Goal: Transaction & Acquisition: Download file/media

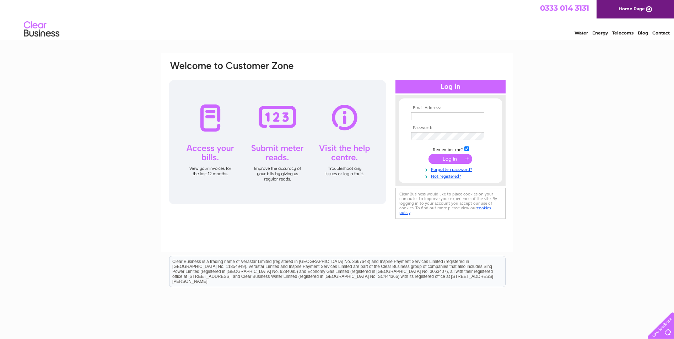
type input "supplierservicesaccounts@proactis.com"
click at [455, 160] on input "submit" at bounding box center [451, 159] width 44 height 10
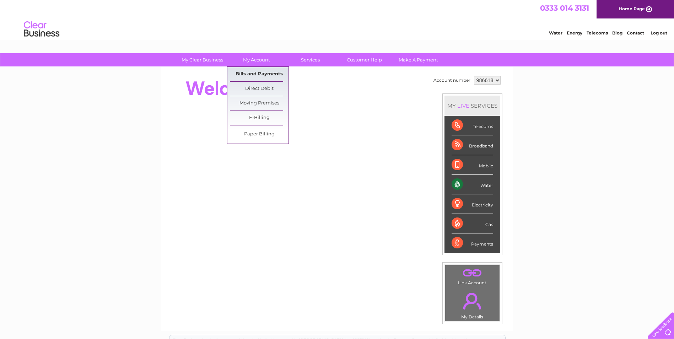
click at [261, 73] on link "Bills and Payments" at bounding box center [259, 74] width 59 height 14
click at [256, 76] on link "Bills and Payments" at bounding box center [259, 74] width 59 height 14
click at [258, 73] on link "Bills and Payments" at bounding box center [259, 74] width 59 height 14
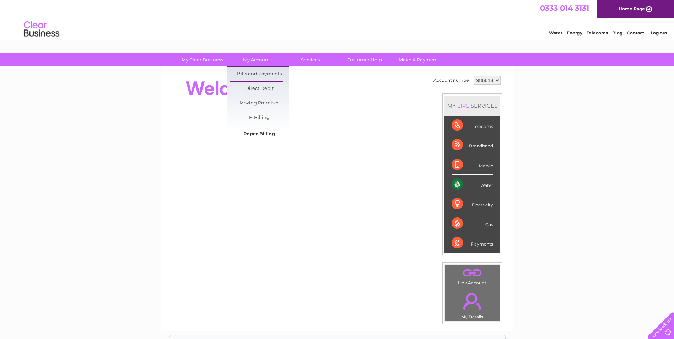
click at [258, 136] on link "Paper Billing" at bounding box center [259, 134] width 59 height 14
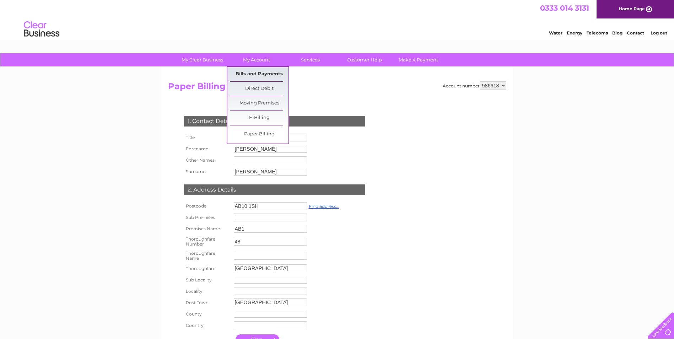
click at [259, 75] on link "Bills and Payments" at bounding box center [259, 74] width 59 height 14
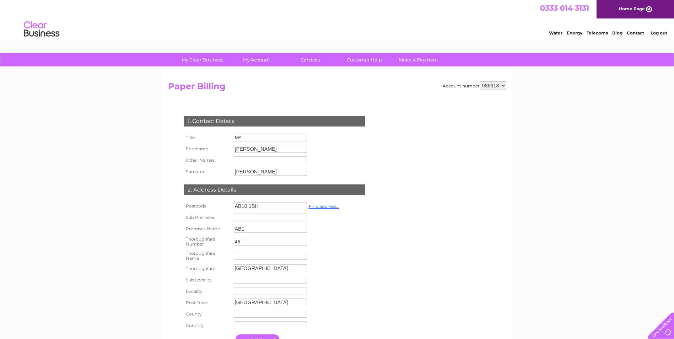
click at [332, 151] on div "1. Contact Details Title Ms Forename Debbie Other Names Surname Mackenzie" at bounding box center [276, 228] width 216 height 239
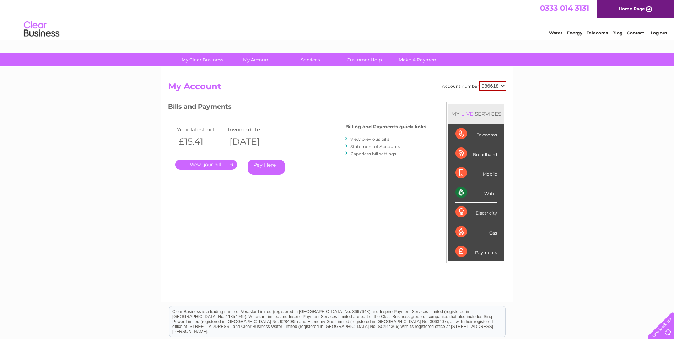
click at [227, 142] on tr "£15.41 02/09/2025" at bounding box center [226, 141] width 102 height 15
click at [358, 79] on div "Account number 986618 986623 986624 993667 My Account MY LIVE SERVICES Telecoms…" at bounding box center [337, 184] width 352 height 235
click at [211, 165] on link "." at bounding box center [206, 165] width 62 height 10
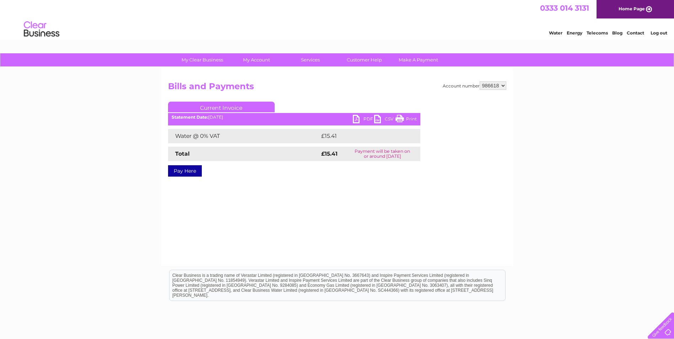
click at [363, 118] on link "PDF" at bounding box center [363, 120] width 21 height 10
click at [492, 85] on select "986618 986623 986624 993667" at bounding box center [493, 85] width 27 height 9
select select "986623"
click at [480, 81] on select "986618 986623 986624 993667" at bounding box center [493, 85] width 27 height 9
click at [368, 118] on link "PDF" at bounding box center [363, 120] width 21 height 10
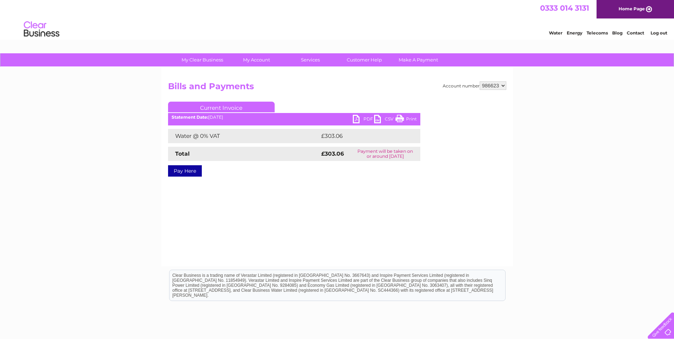
click at [487, 86] on select "986618 986623 986624 993667" at bounding box center [493, 85] width 27 height 9
select select "986624"
click at [480, 81] on select "986618 986623 986624 993667" at bounding box center [493, 85] width 27 height 9
click at [366, 118] on link "PDF" at bounding box center [363, 120] width 21 height 10
click at [491, 86] on select "986618 986623 986624 993667" at bounding box center [493, 85] width 27 height 9
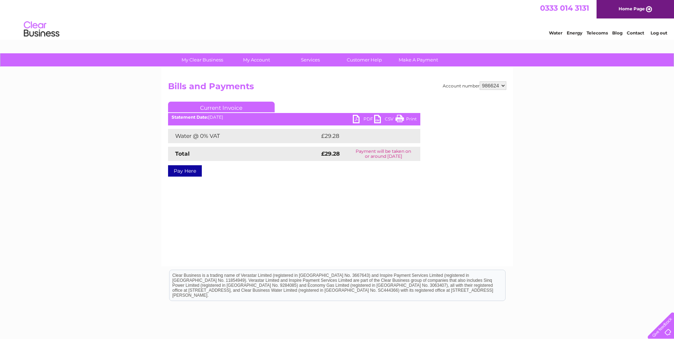
select select "993667"
click at [480, 81] on select "986618 986623 986624 993667" at bounding box center [493, 85] width 27 height 9
click at [365, 116] on link "PDF" at bounding box center [363, 120] width 21 height 10
